Goal: Navigation & Orientation: Find specific page/section

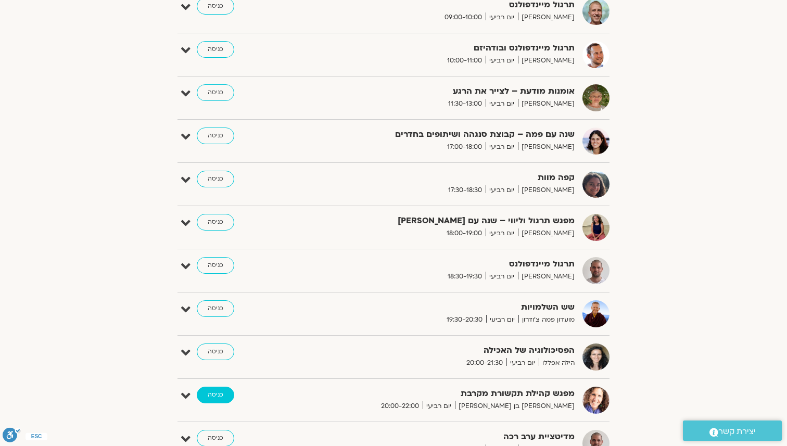
click at [212, 392] on link "כניסה" at bounding box center [215, 395] width 37 height 17
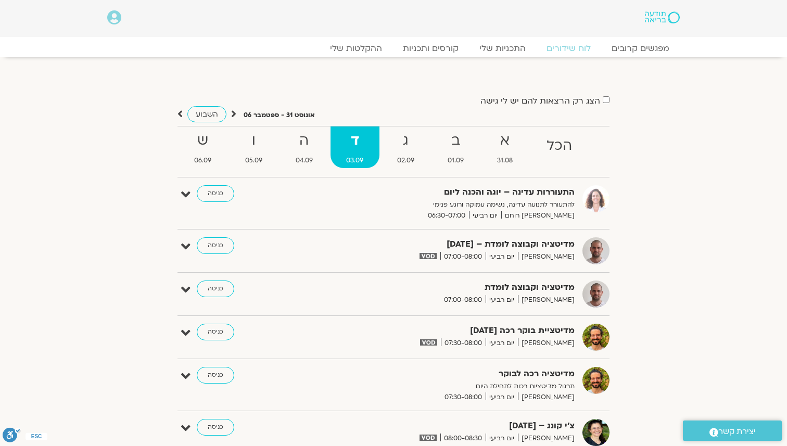
click at [118, 17] on icon at bounding box center [114, 17] width 14 height 15
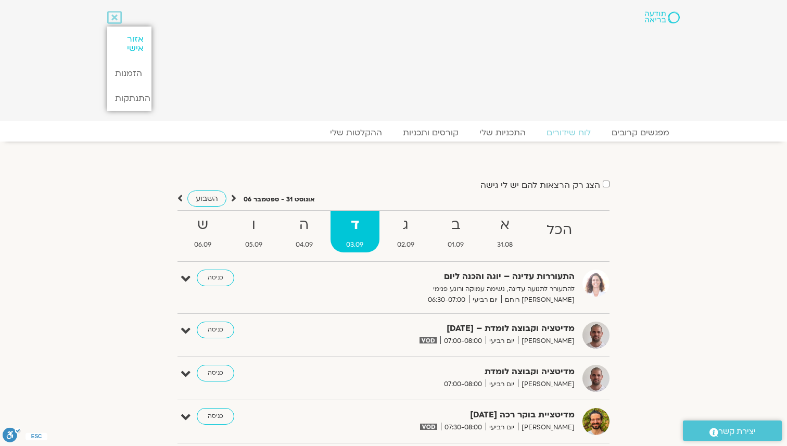
click at [132, 42] on link "אזור אישי" at bounding box center [129, 44] width 44 height 34
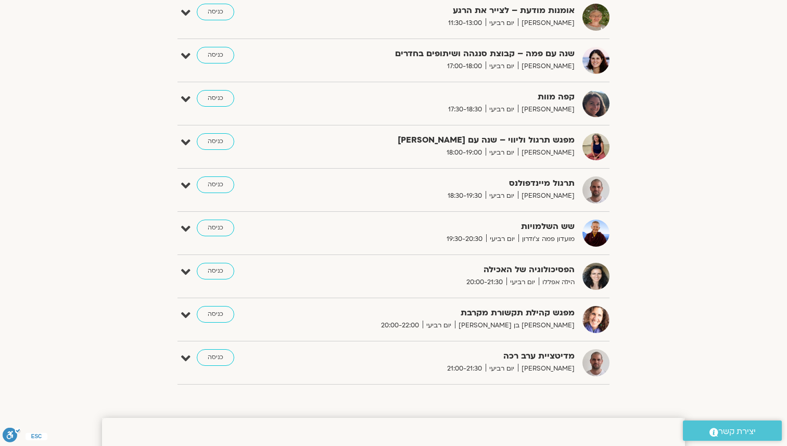
scroll to position [732, 0]
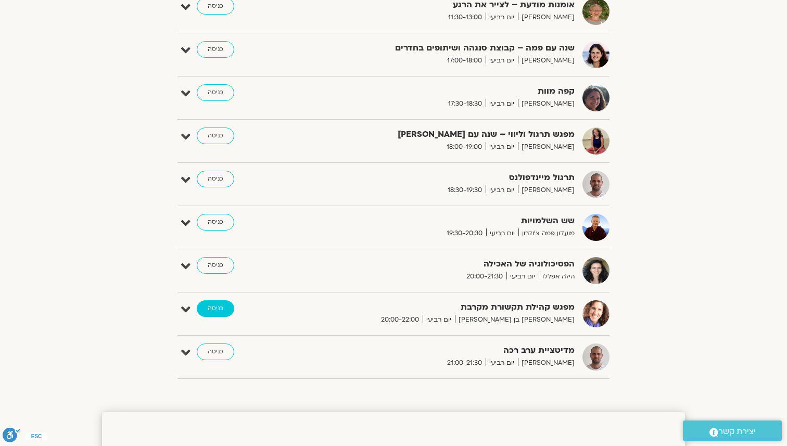
click at [224, 310] on link "כניסה" at bounding box center [215, 308] width 37 height 17
click at [231, 305] on link "כניסה" at bounding box center [215, 308] width 37 height 17
click at [224, 310] on link "כניסה" at bounding box center [215, 308] width 37 height 17
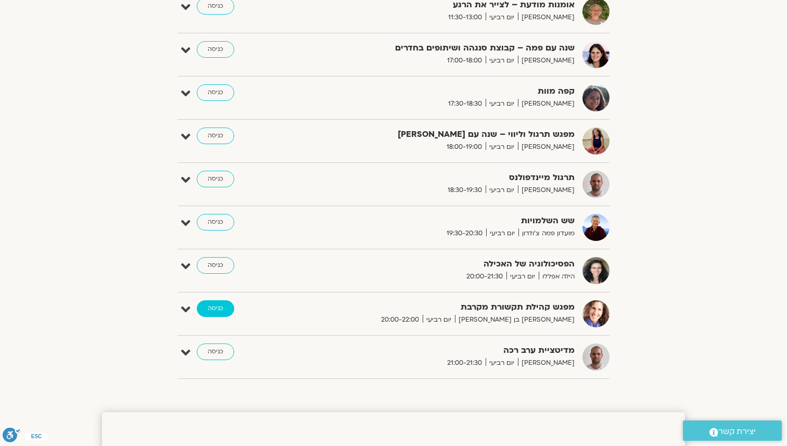
click at [224, 310] on link "כניסה" at bounding box center [215, 308] width 37 height 17
click at [207, 310] on link "כניסה" at bounding box center [215, 308] width 37 height 17
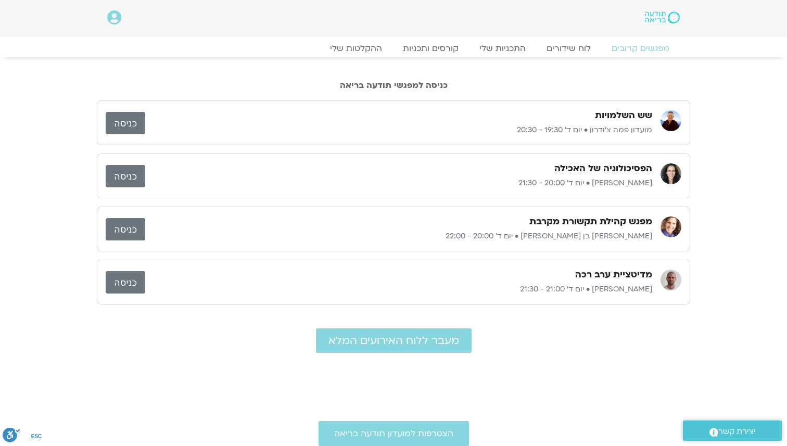
click at [143, 225] on link "כניסה" at bounding box center [126, 229] width 40 height 22
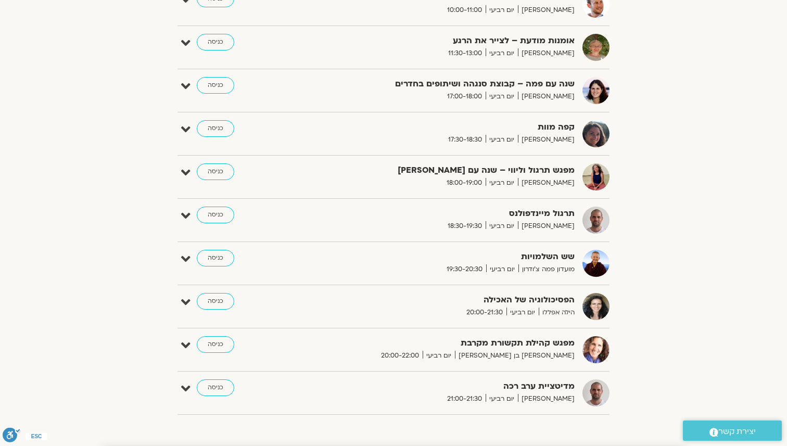
scroll to position [705, 0]
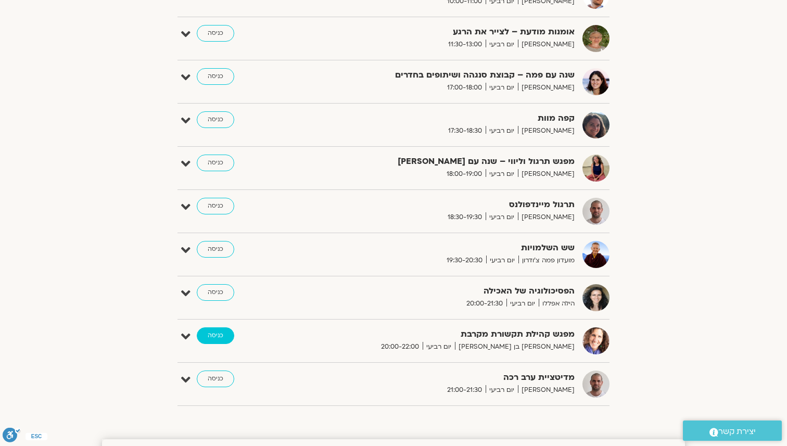
click at [231, 333] on link "כניסה" at bounding box center [215, 335] width 37 height 17
click at [201, 336] on link "כניסה" at bounding box center [215, 335] width 37 height 17
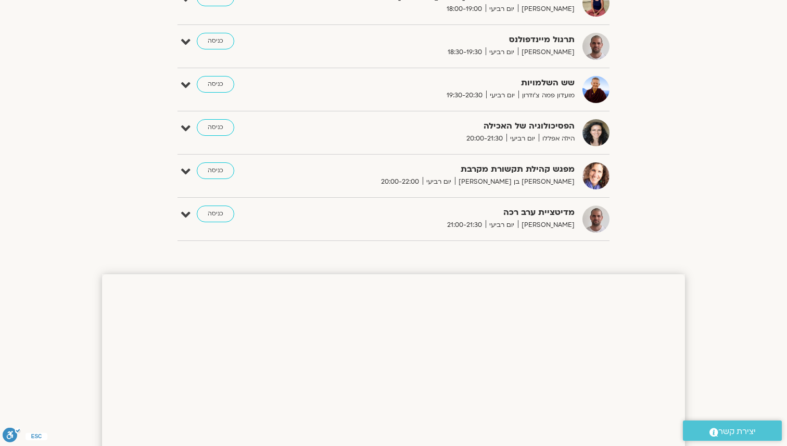
scroll to position [871, 0]
click at [230, 170] on link "כניסה" at bounding box center [215, 169] width 37 height 17
click at [206, 169] on link "כניסה" at bounding box center [215, 169] width 37 height 17
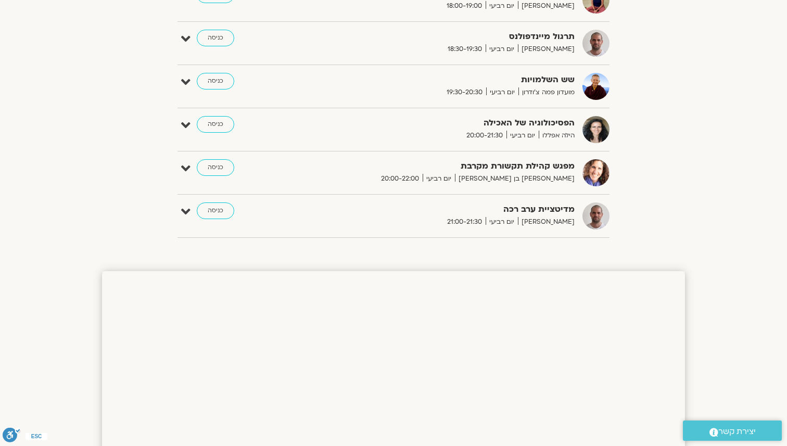
scroll to position [877, 0]
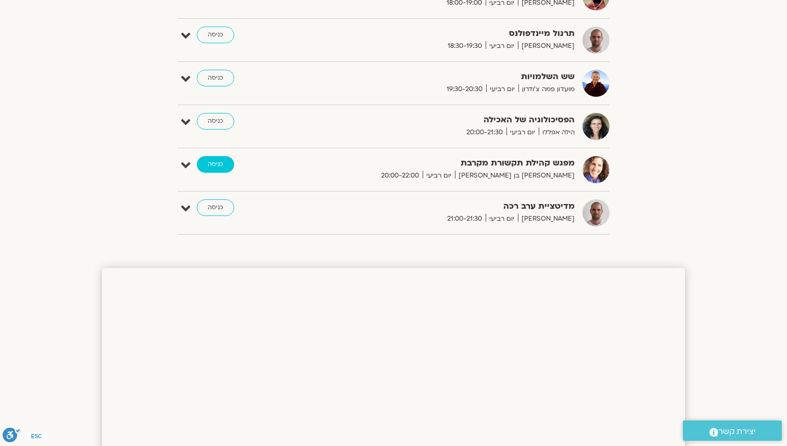
click at [228, 165] on link "כניסה" at bounding box center [215, 164] width 37 height 17
click at [206, 167] on link "כניסה" at bounding box center [215, 164] width 37 height 17
click at [228, 164] on link "כניסה" at bounding box center [215, 164] width 37 height 17
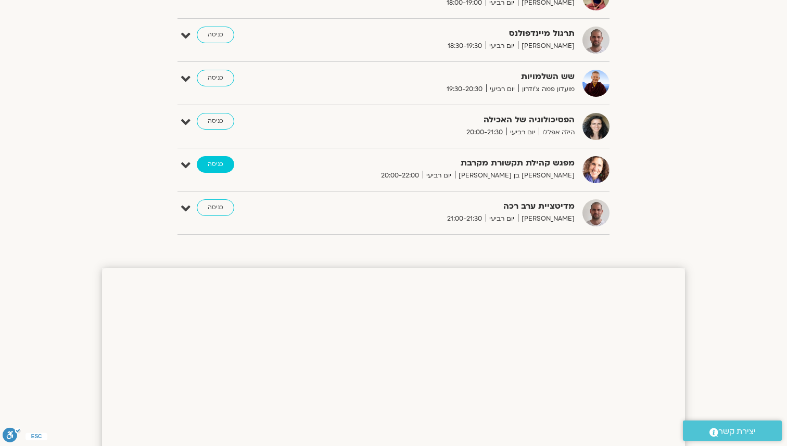
click at [202, 166] on link "כניסה" at bounding box center [215, 164] width 37 height 17
click at [201, 166] on link "כניסה" at bounding box center [215, 164] width 37 height 17
